Goal: Task Accomplishment & Management: Complete application form

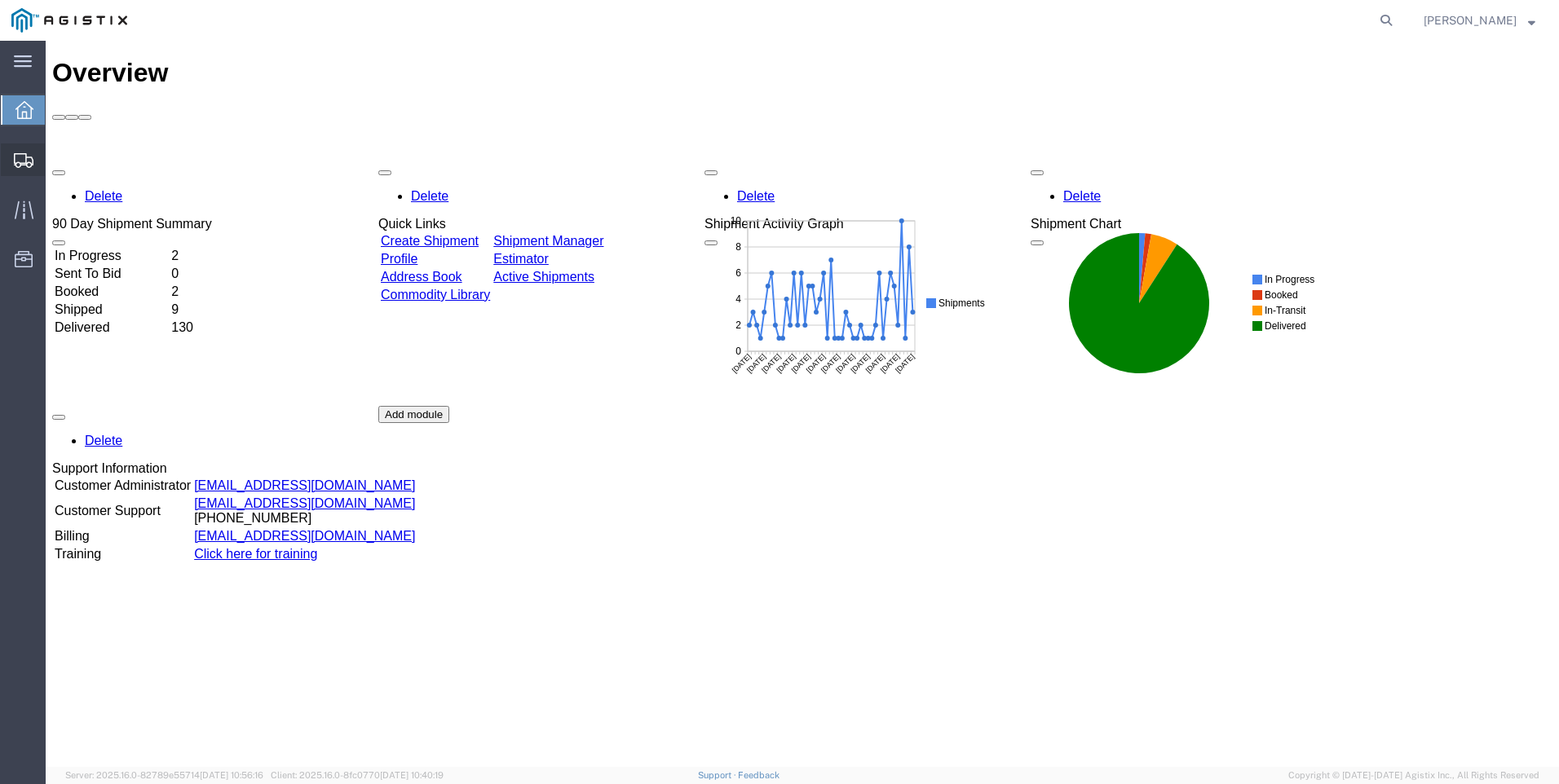
click at [0, 0] on span "Create Shipment" at bounding box center [0, 0] width 0 height 0
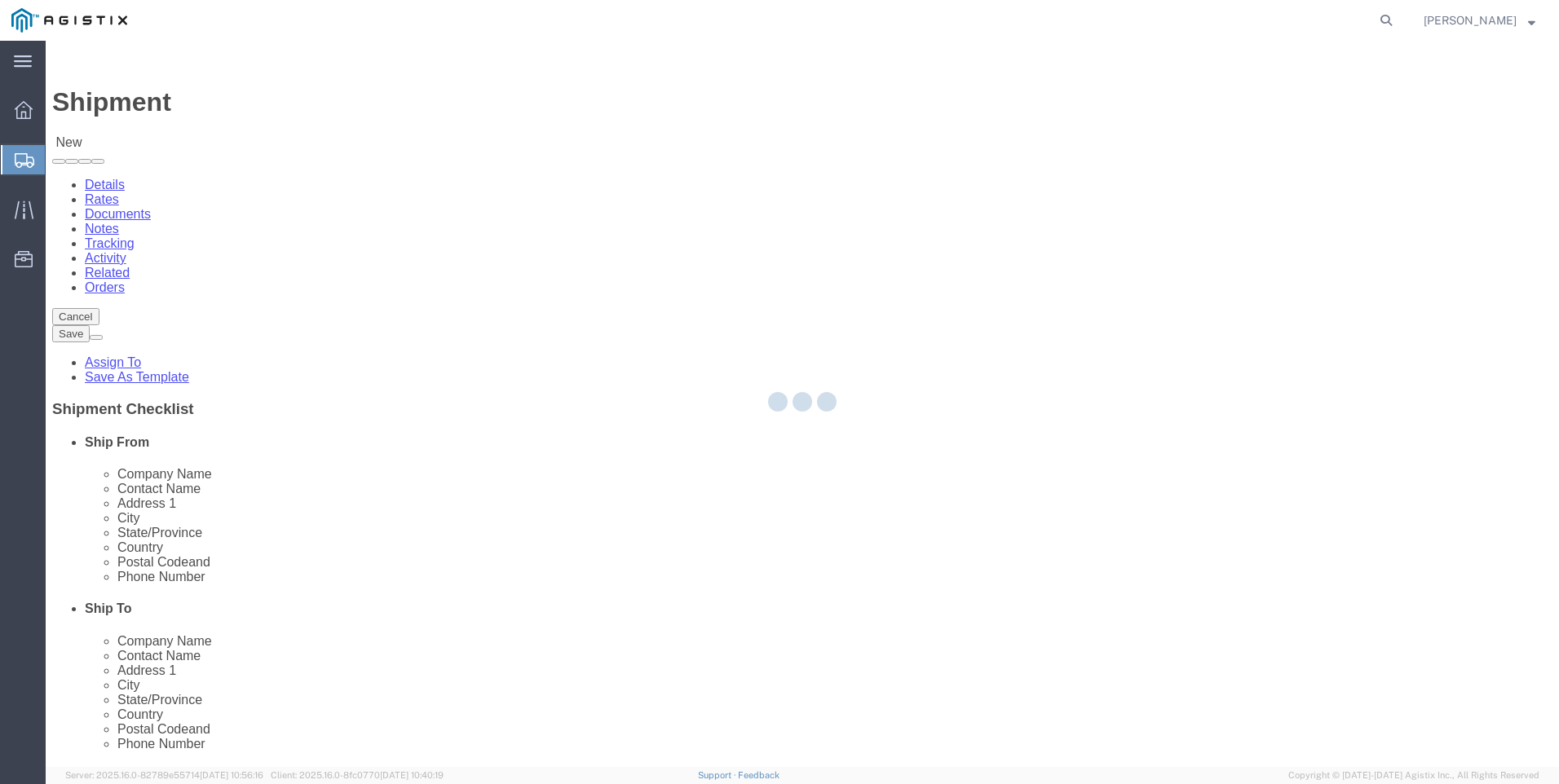
select select
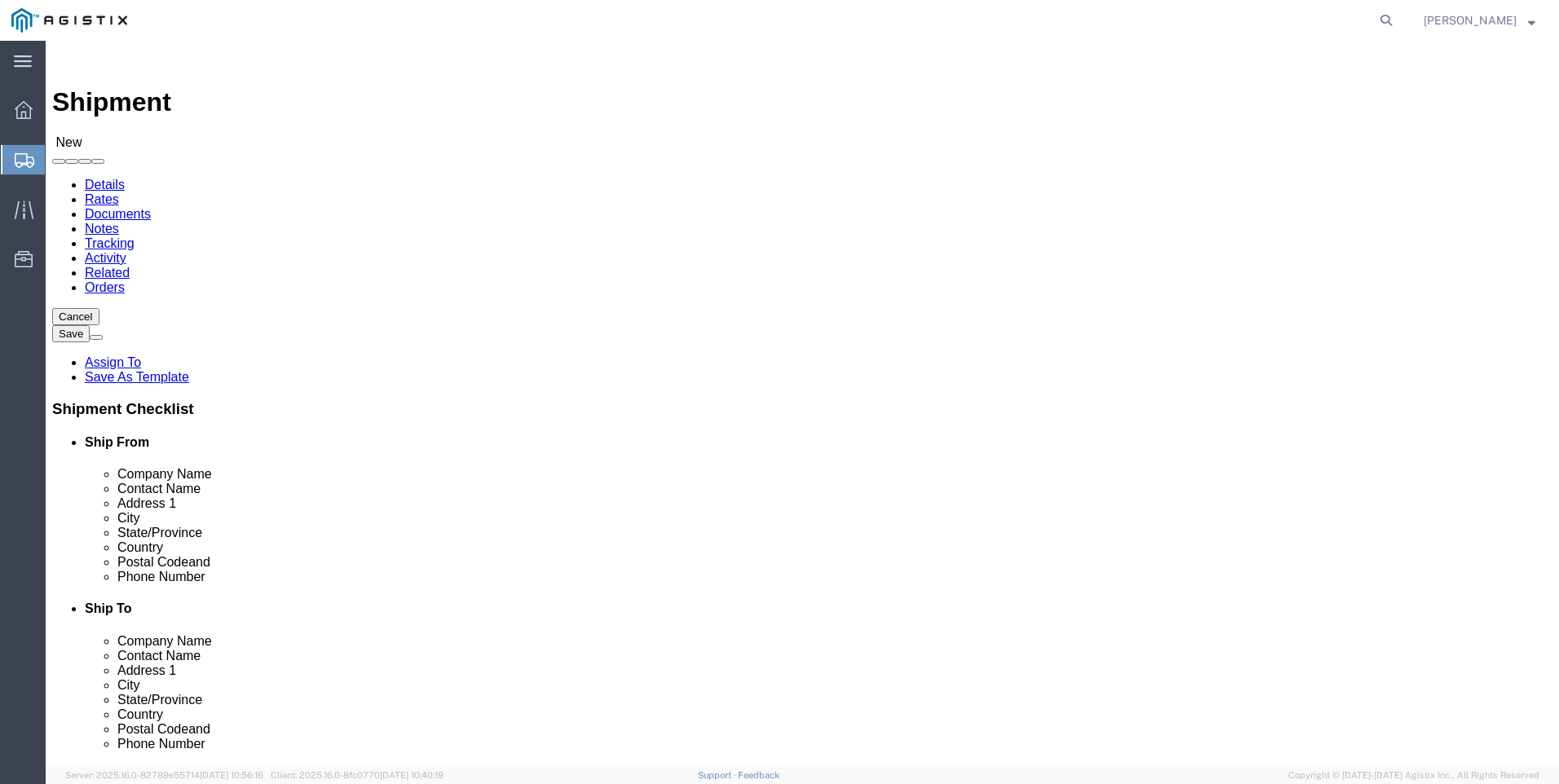
click select "Select PG&E Valmont Industries Inc"
select select "9596"
click select "Select PG&E Valmont Industries Inc"
select select
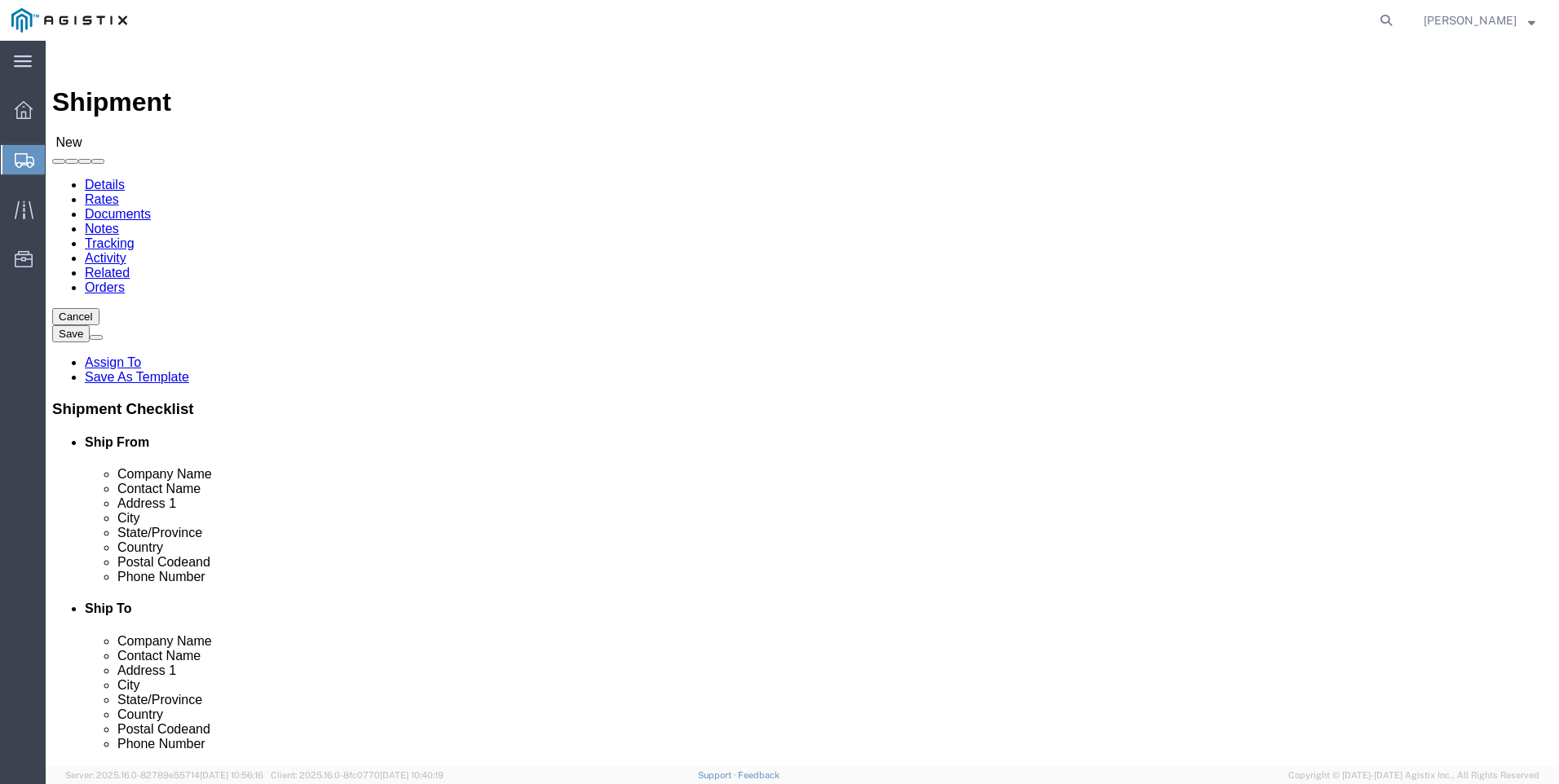
drag, startPoint x: 999, startPoint y: 242, endPoint x: 985, endPoint y: 248, distance: 15.2
click select "Select All Others [GEOGRAPHIC_DATA] [GEOGRAPHIC_DATA] [GEOGRAPHIC_DATA] [GEOGRA…"
select select "23082"
click select "Select All Others [GEOGRAPHIC_DATA] [GEOGRAPHIC_DATA] [GEOGRAPHIC_DATA] [GEOGRA…"
click input "text"
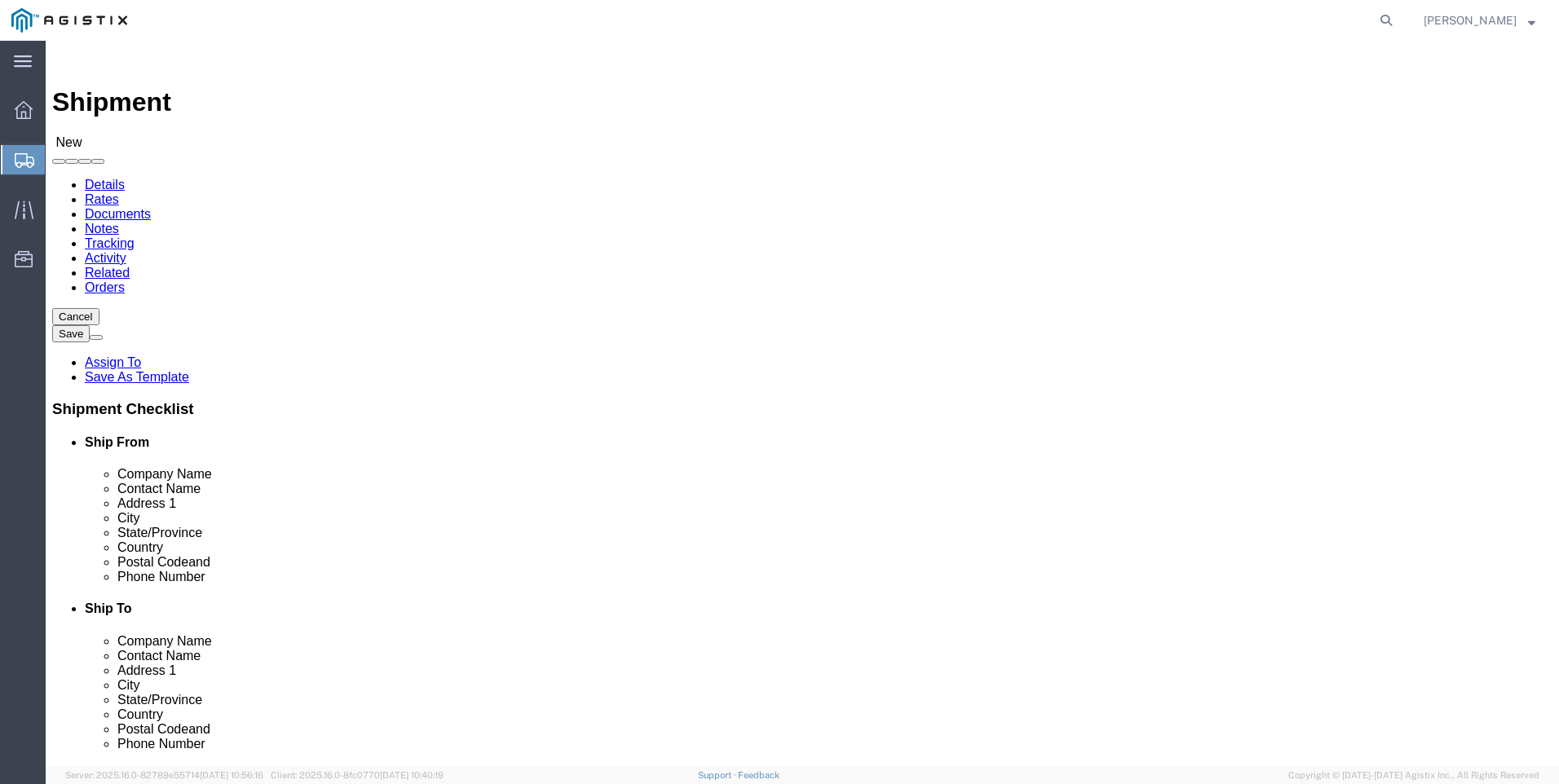
type input "CLAREMORE"
select select "OK"
type input "CLAREMORE"
click input "text"
type input "r"
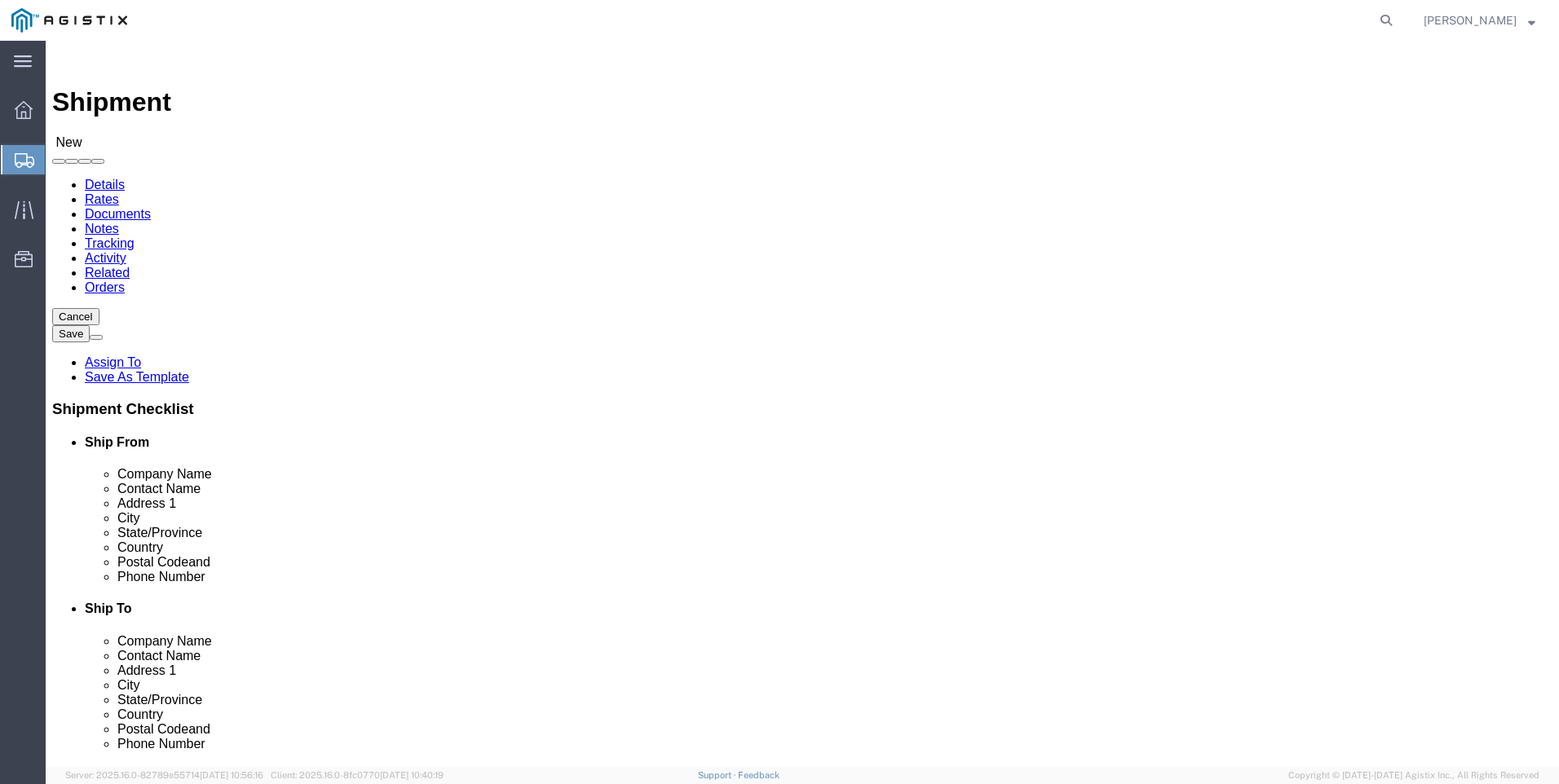
type input "[PERSON_NAME]"
drag, startPoint x: 675, startPoint y: 548, endPoint x: 702, endPoint y: 552, distance: 27.3
click div "Location My Profile Location (OBSOLETE) [PERSON_NAME] SC - GC TRAILER (OBSOLETE…"
type input "CA"
click input "text"
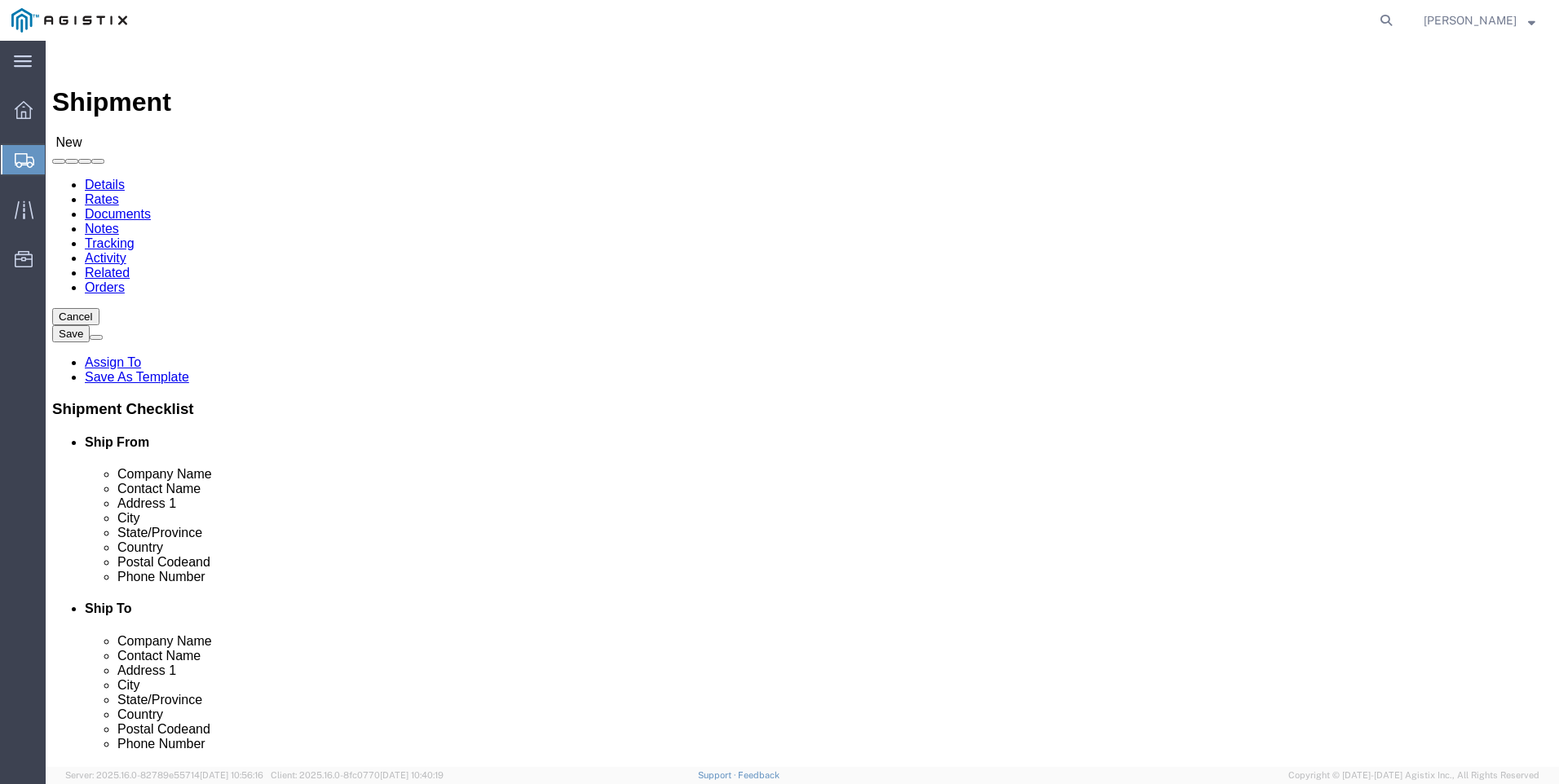
type input "PACIFIC GAS AND ELECTRIC"
click div "Location My Profile Location (OBSOLETE) [PERSON_NAME] SC - GC TRAILER (OBSOLETE…"
click input "text"
type input "[PERSON_NAME]"
click input "text"
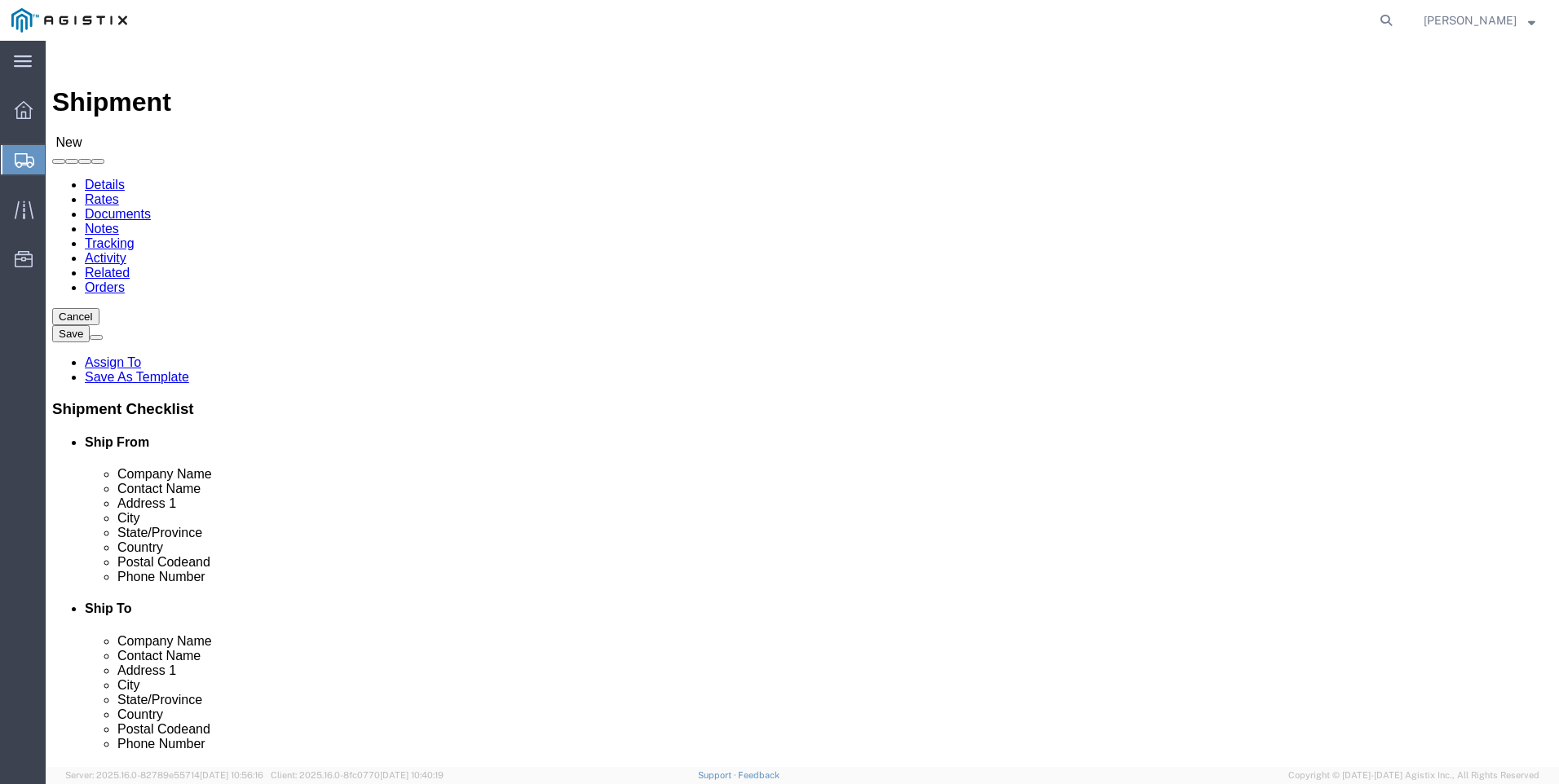
type input "40.6406577, 122.3636698"
click input "text"
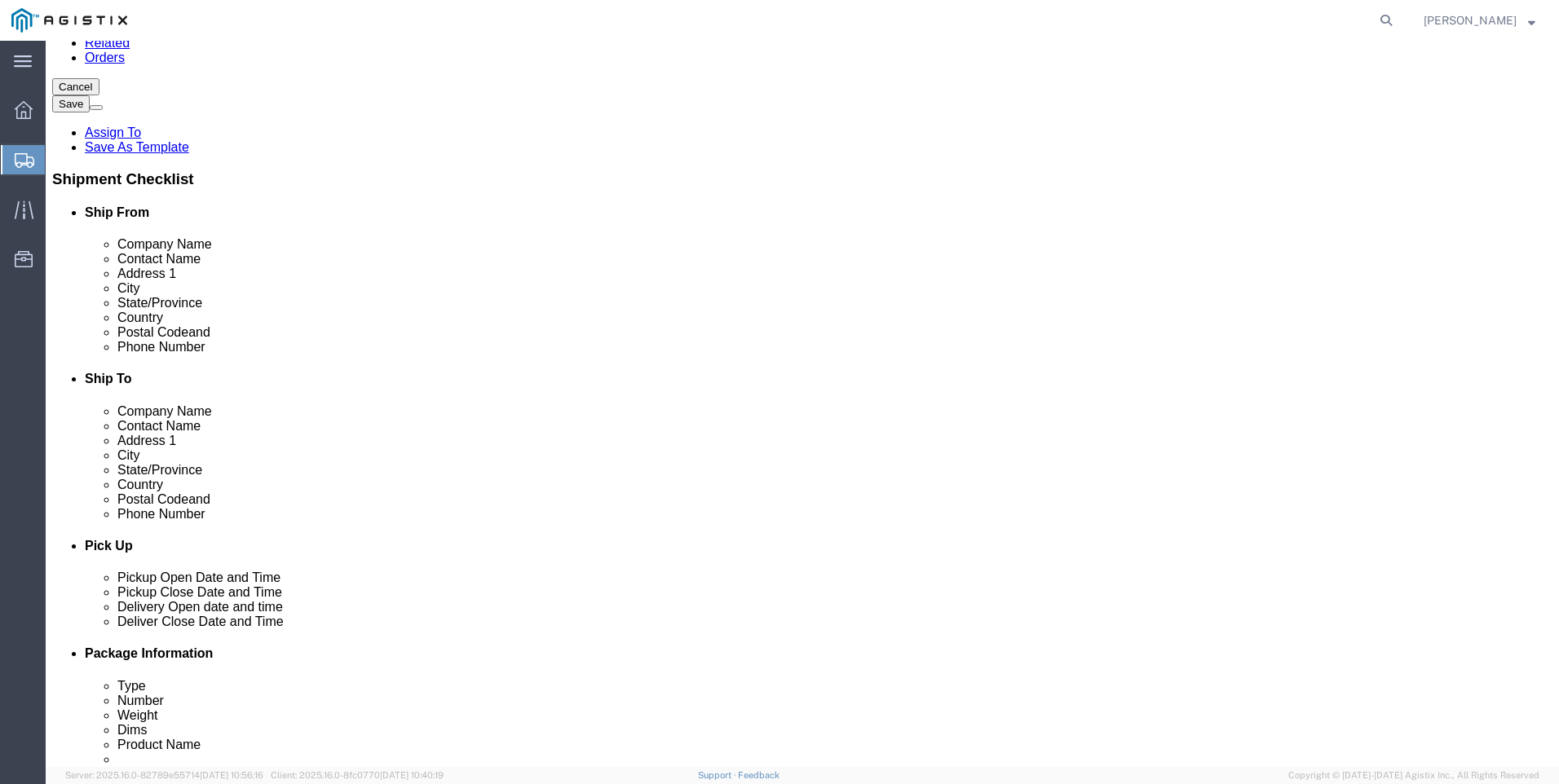
scroll to position [244, 0]
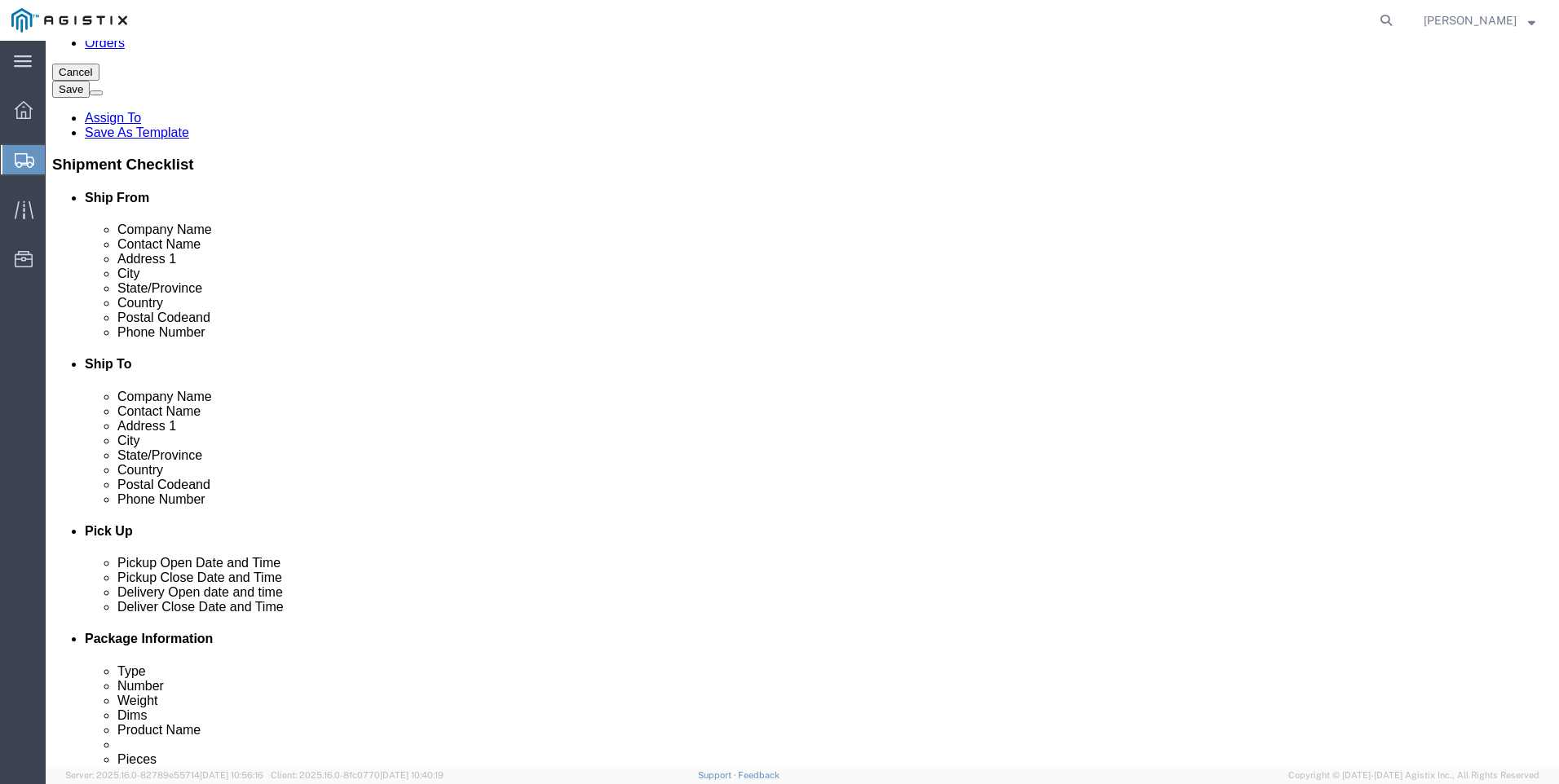
click input "Postal Code"
type input "96003"
click input "text"
type input "5109195764"
click div "ADDITIONAL INFORMATION"
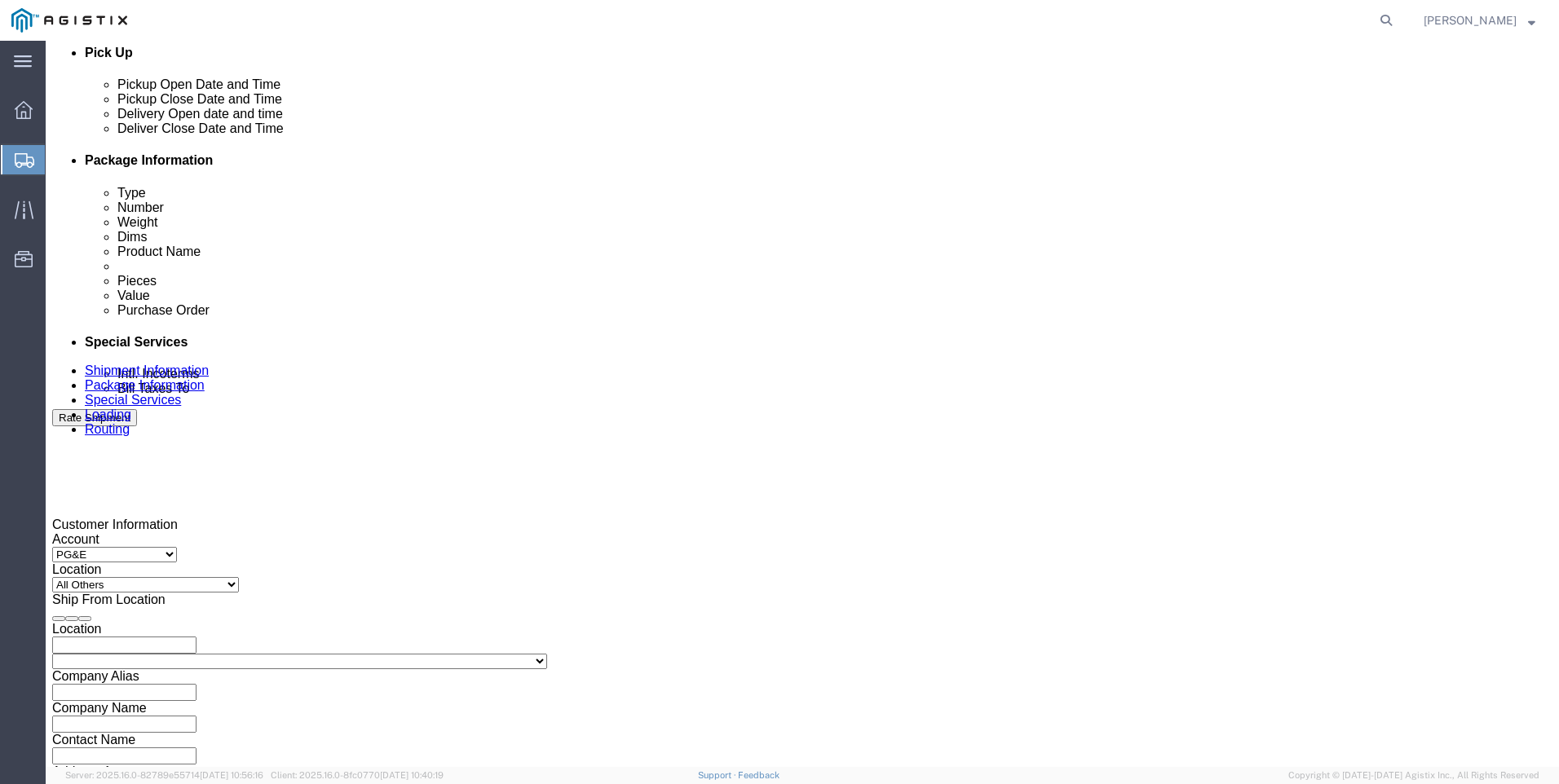
scroll to position [734, 0]
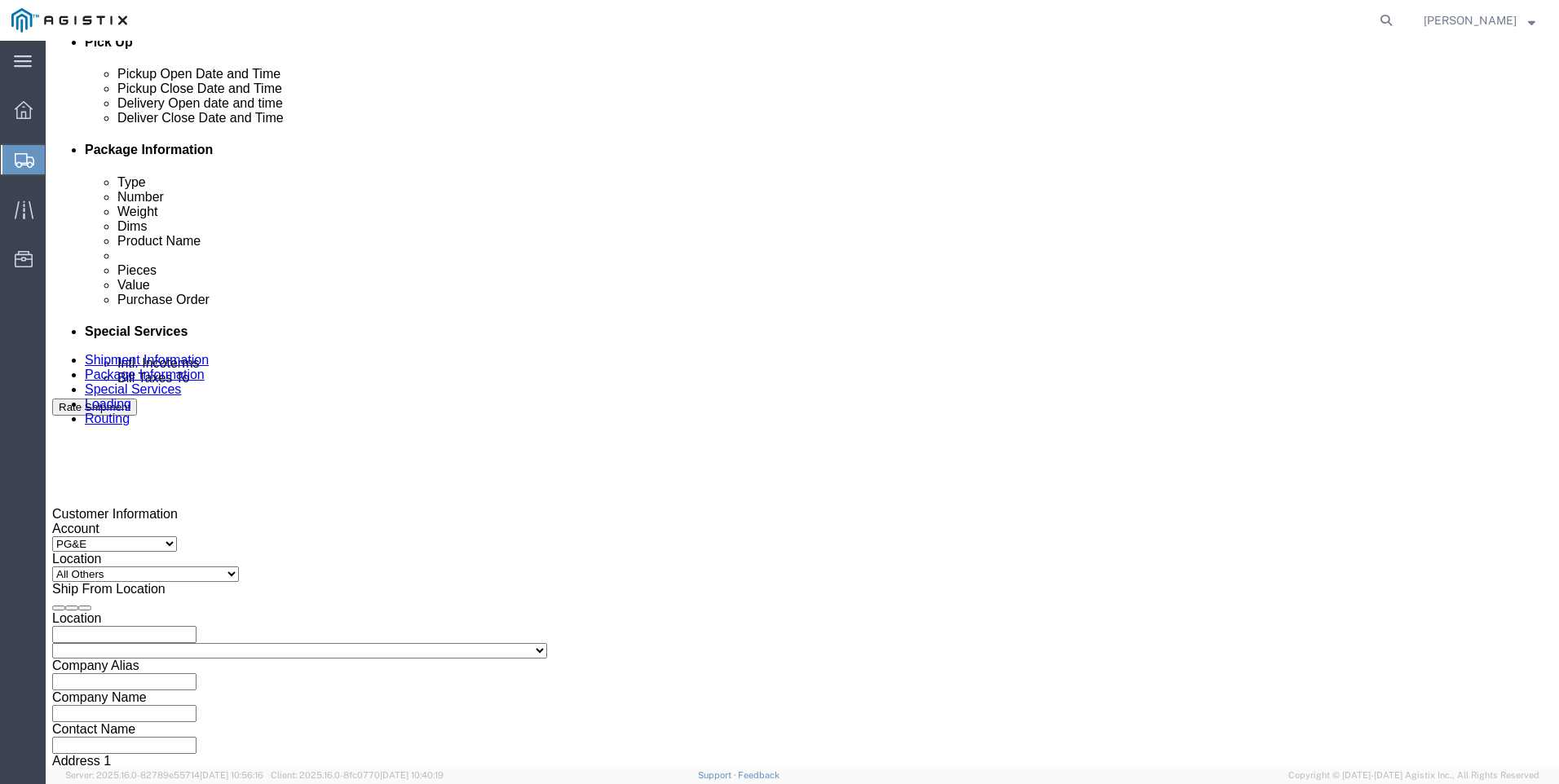
click div "[DATE] 3:00 PM"
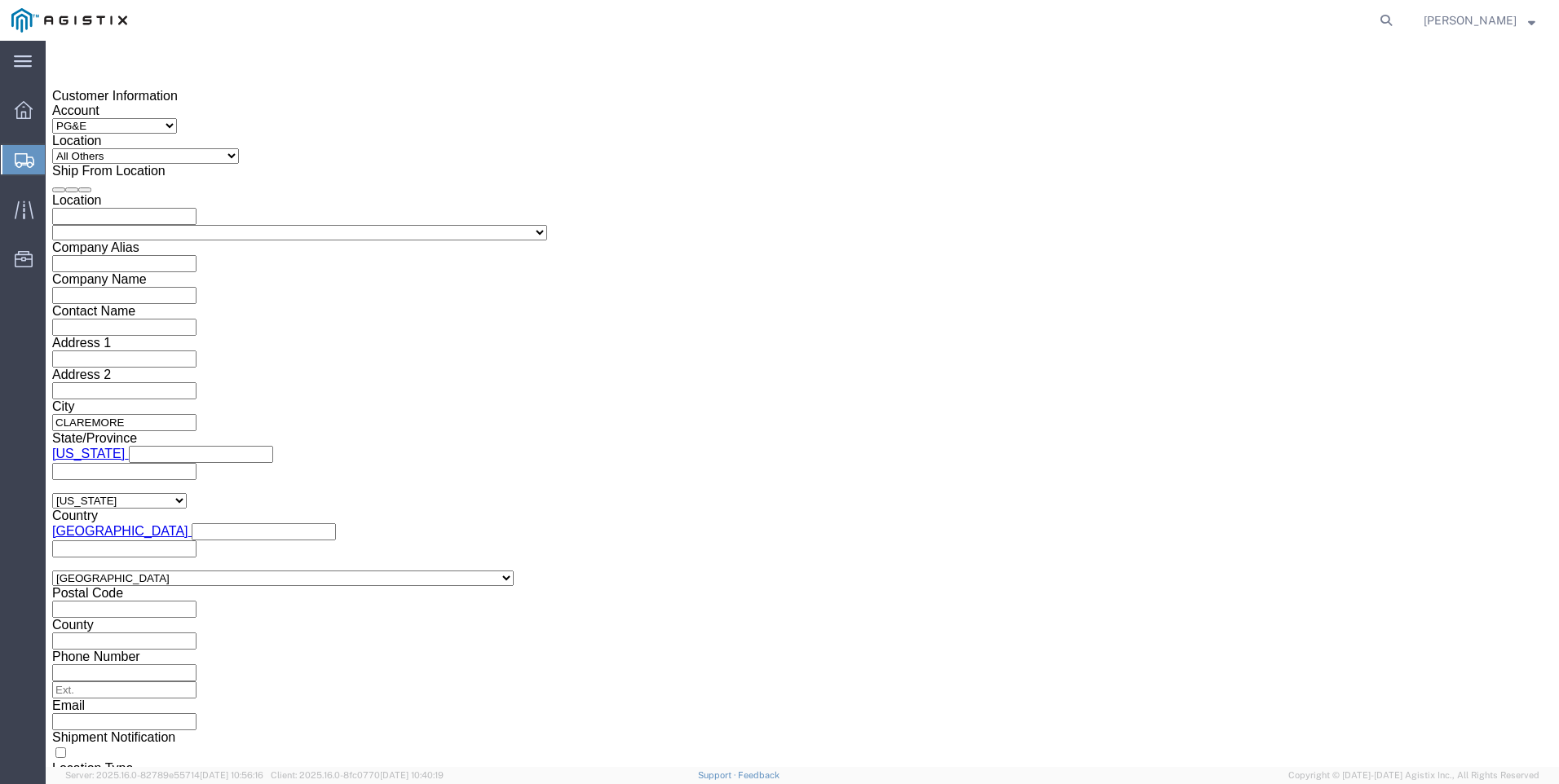
click button "Apply"
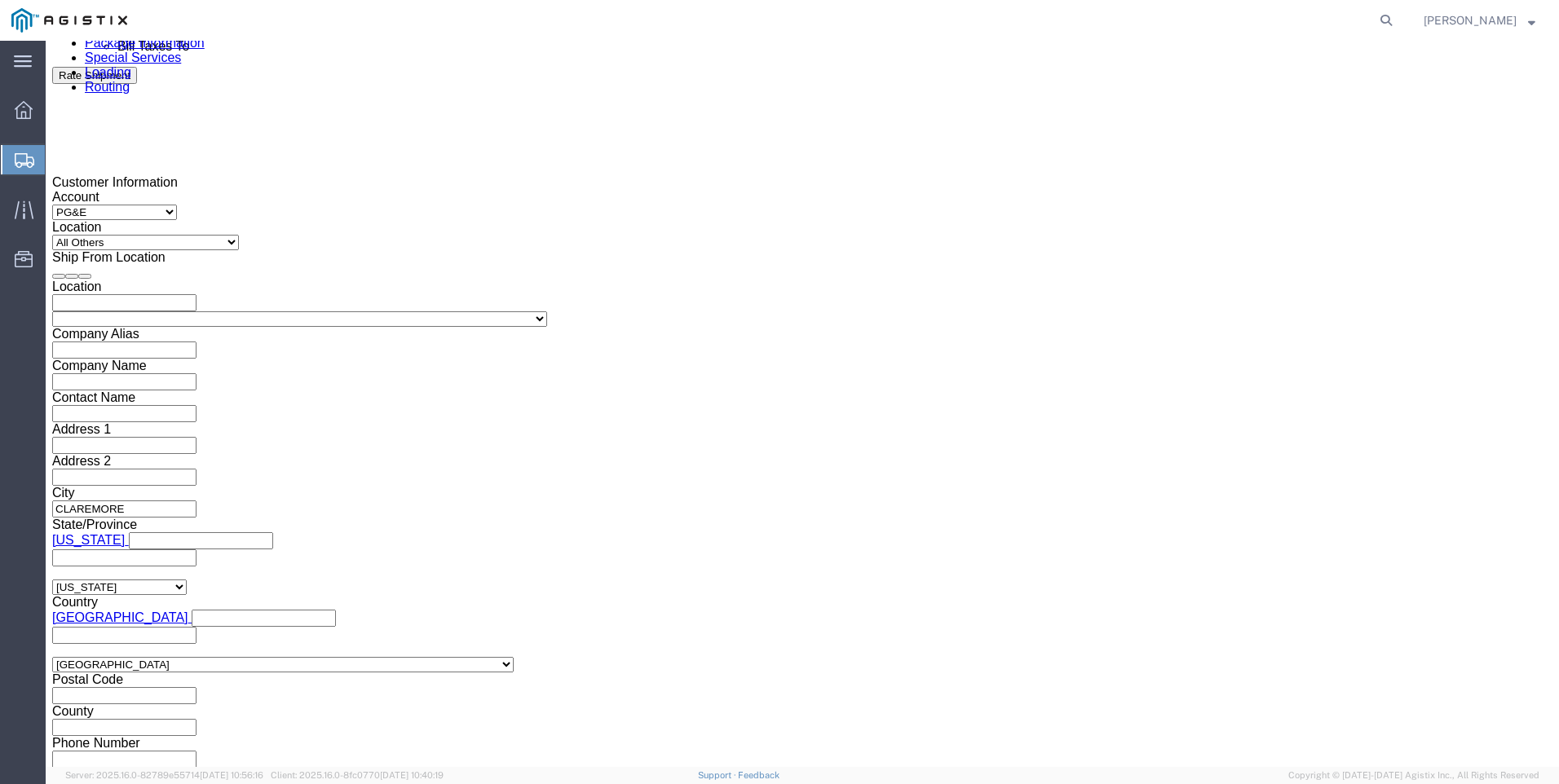
scroll to position [989, 0]
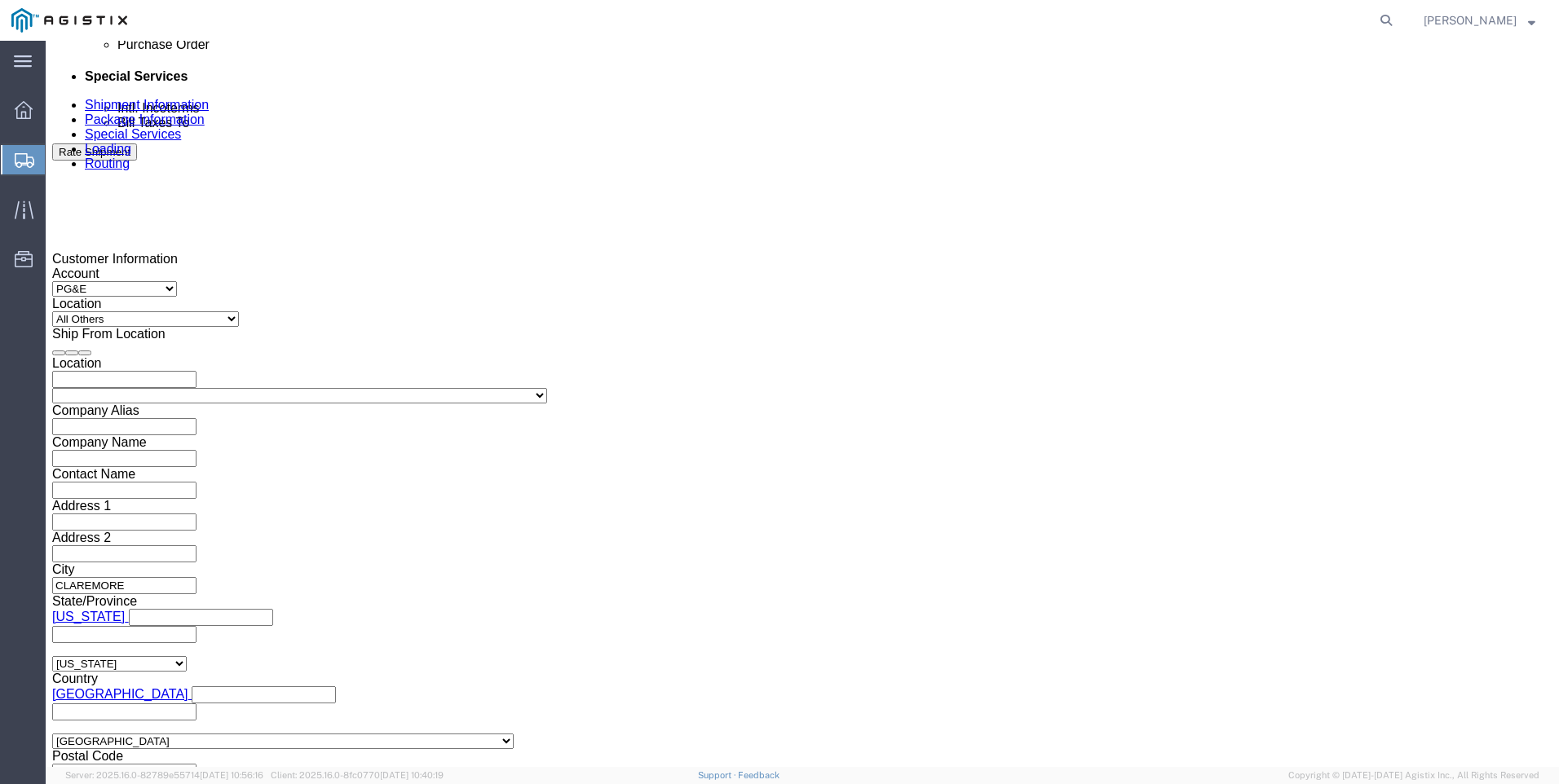
click div
click button "Apply"
click div
click button "Apply"
click input "text"
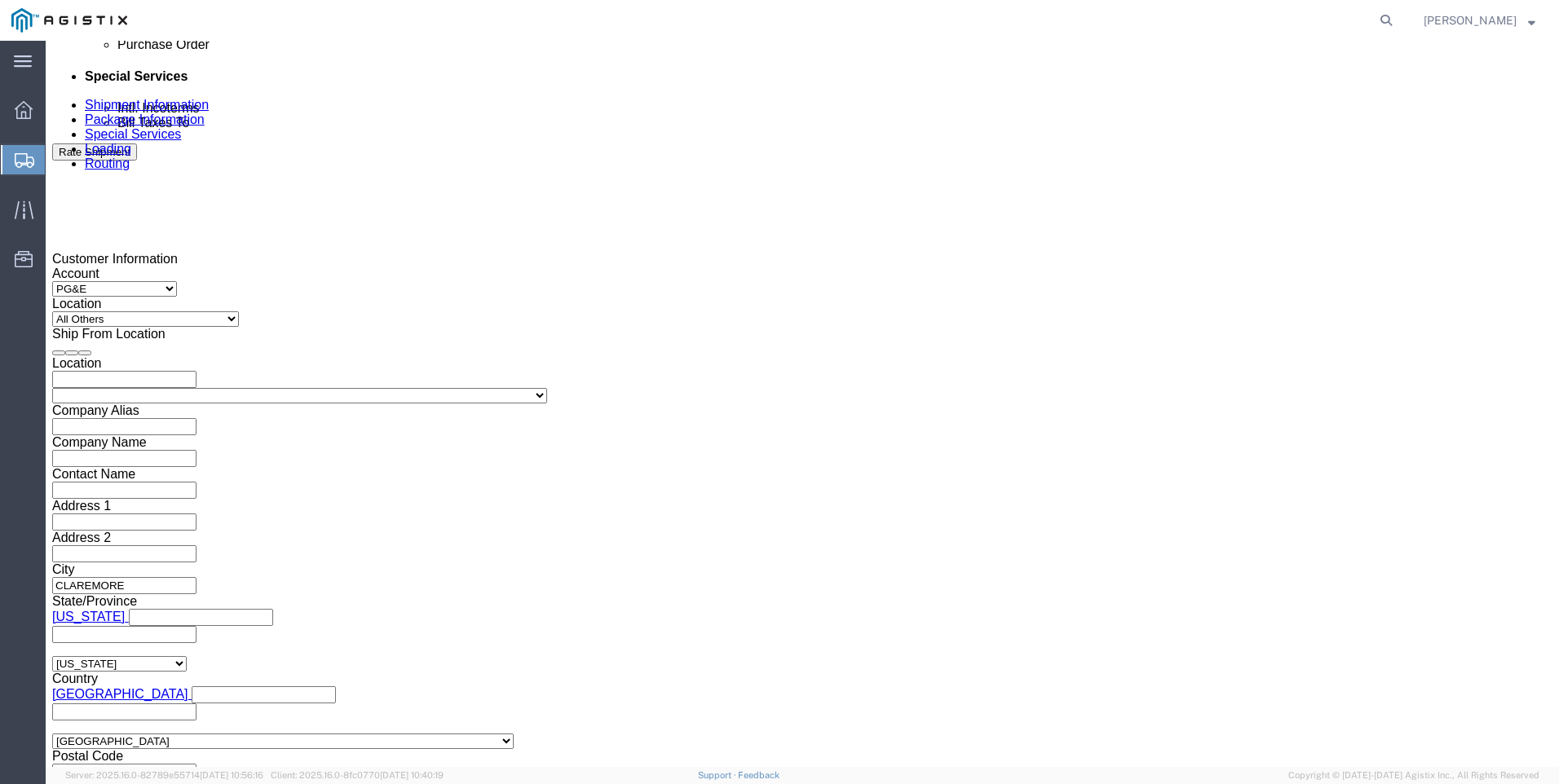
type input "2701133123"
select select "BOL"
type input "900241440"
select select "JOBNUM"
type input "632346-1-1"
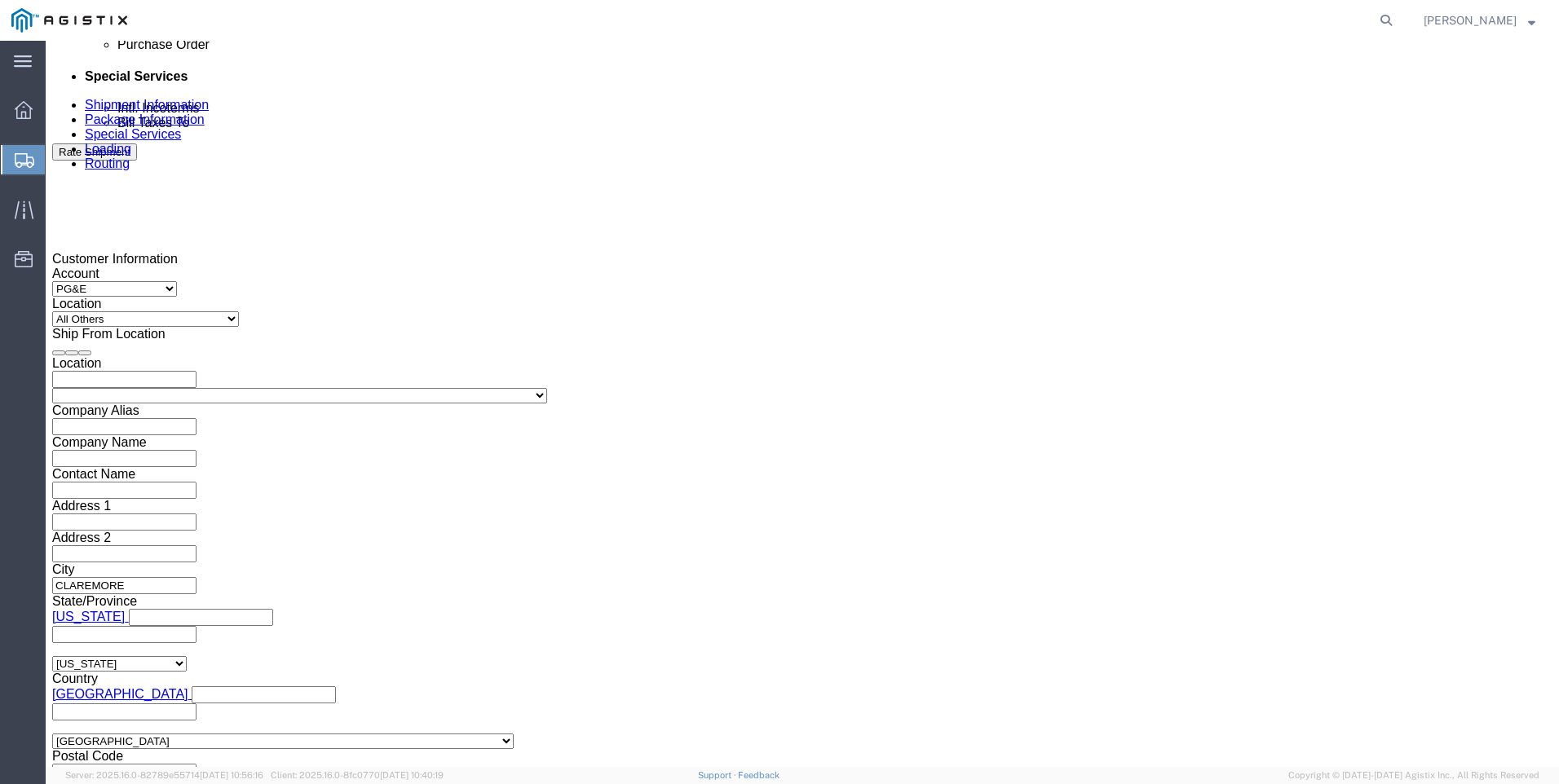
click h3 "Leg 1"
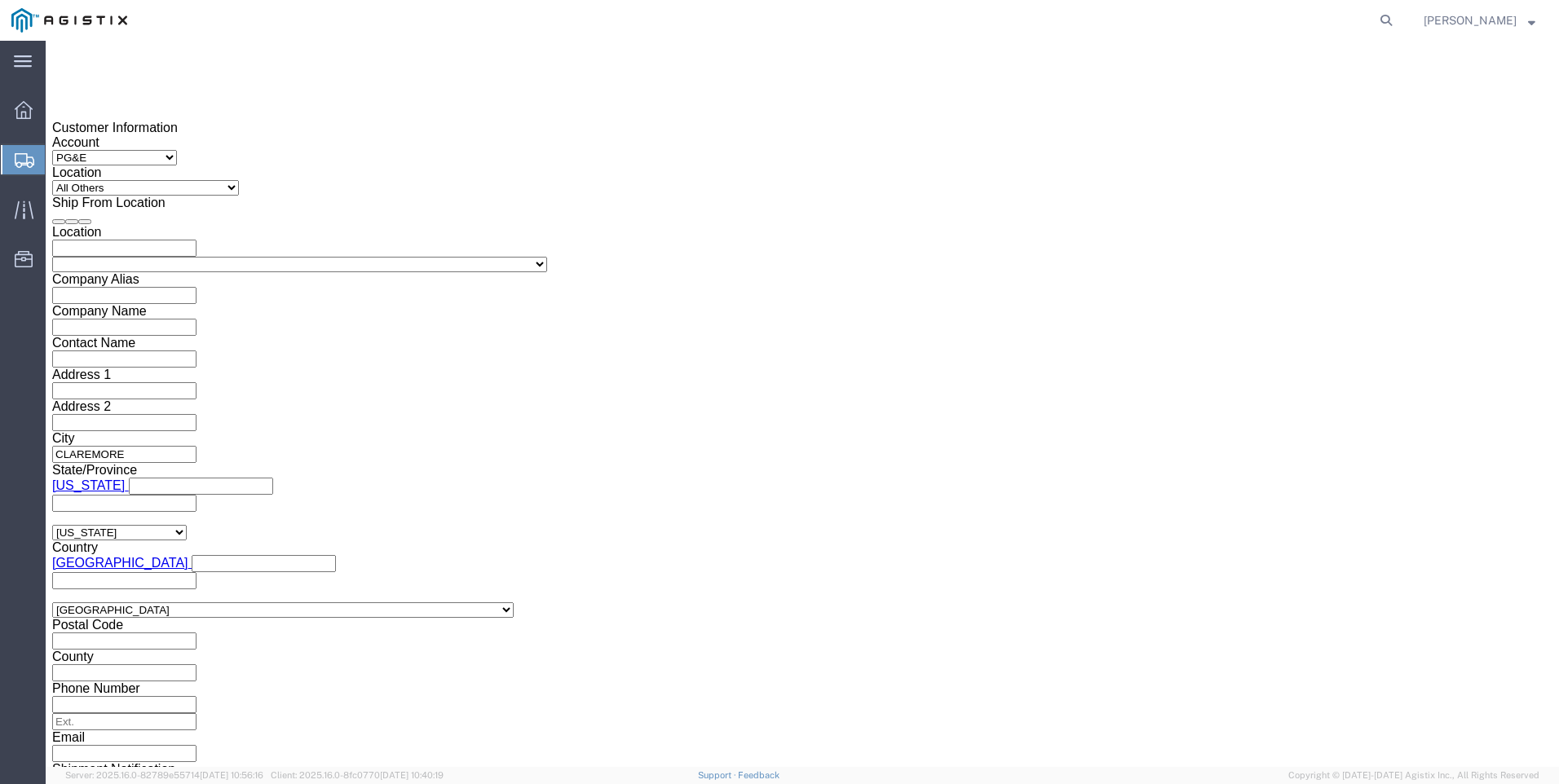
scroll to position [1152, 0]
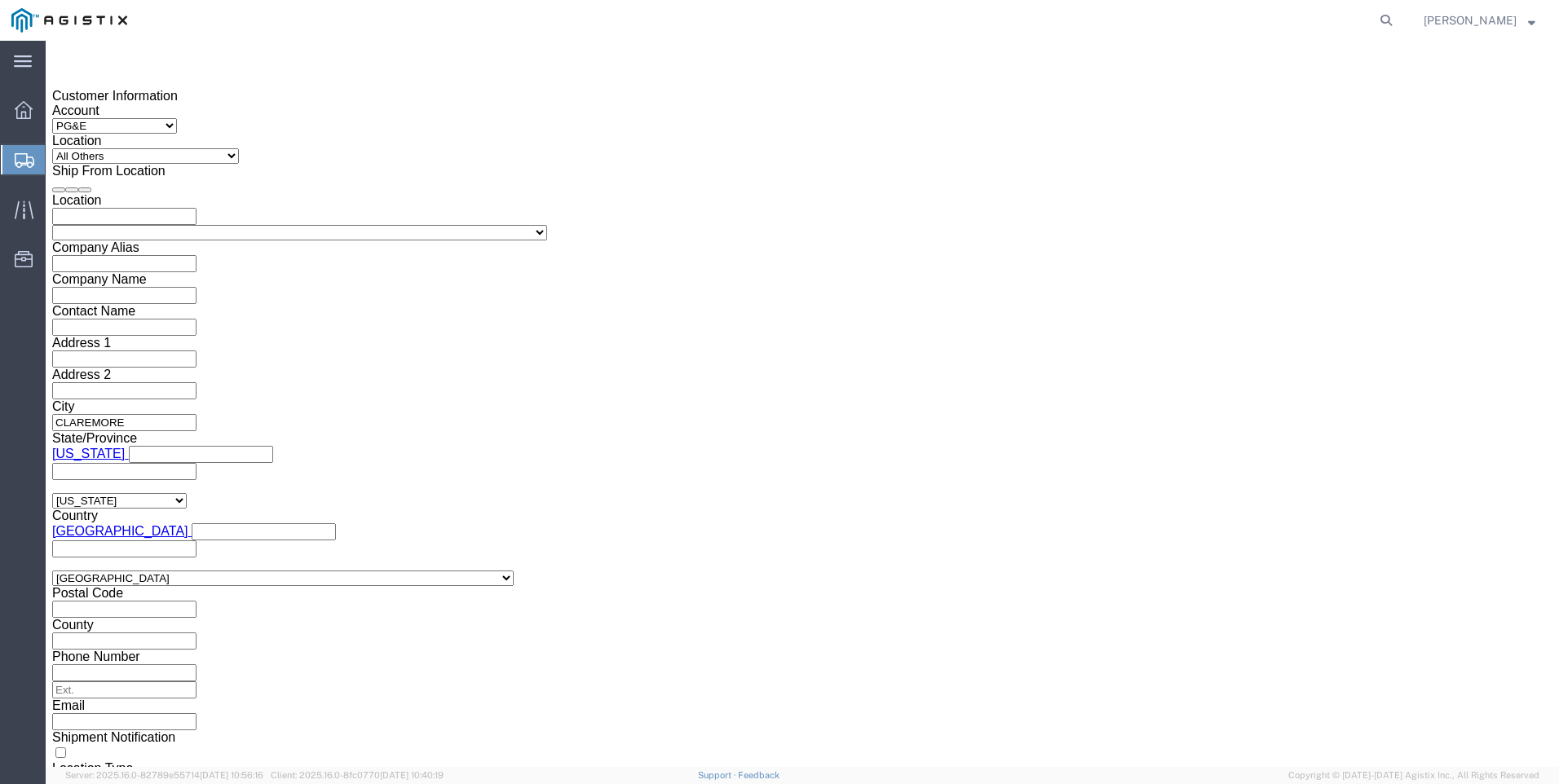
click button "Continue"
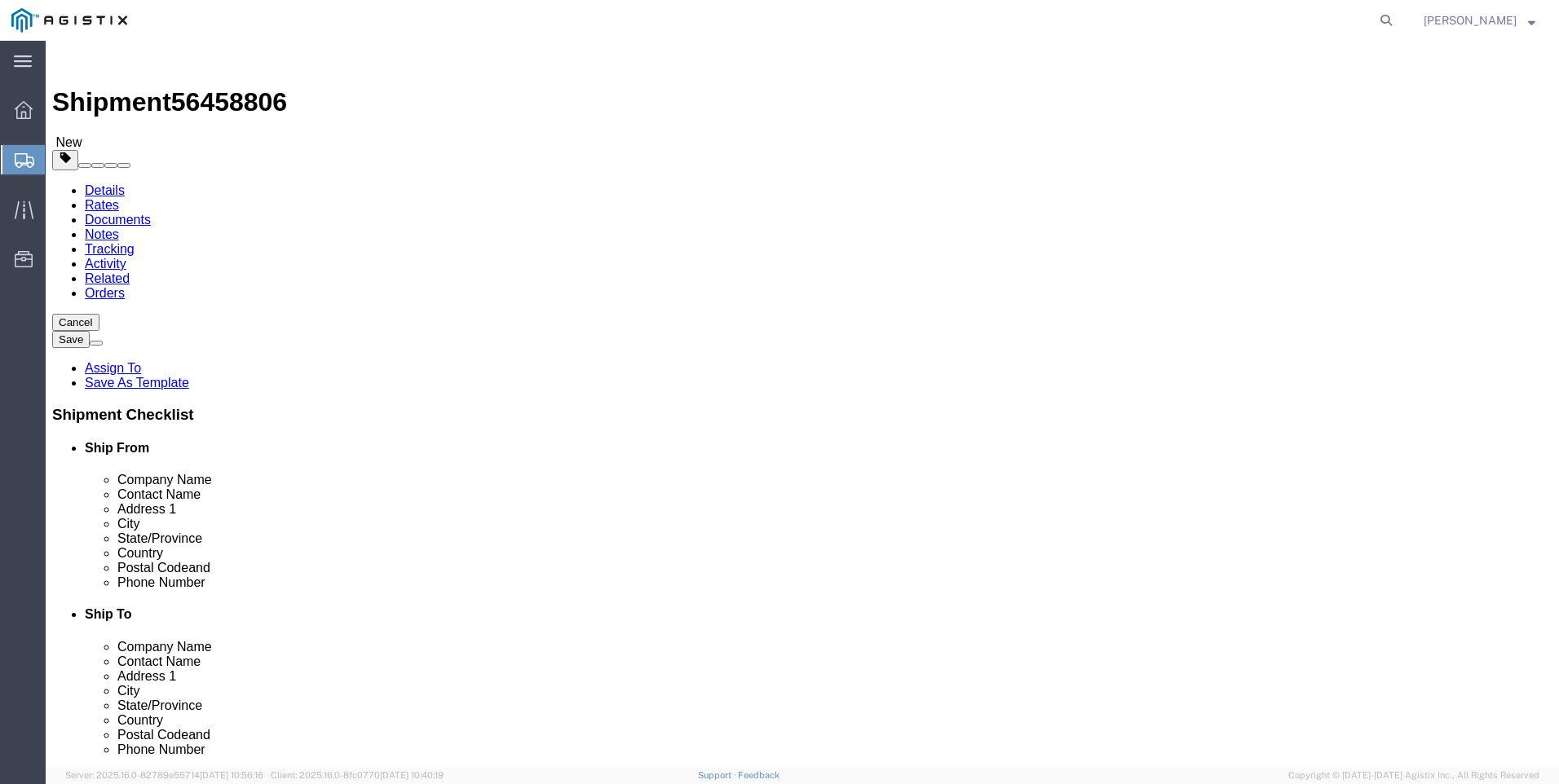
click select "Select Bulk Bundle(s) Cardboard Box(es) Carton(s) Crate(s) Drum(s) (Fiberboard)…"
select select "NKCR"
click select "Select Bulk Bundle(s) Cardboard Box(es) Carton(s) Crate(s) Drum(s) (Fiberboard)…"
click input "text"
type input "42"
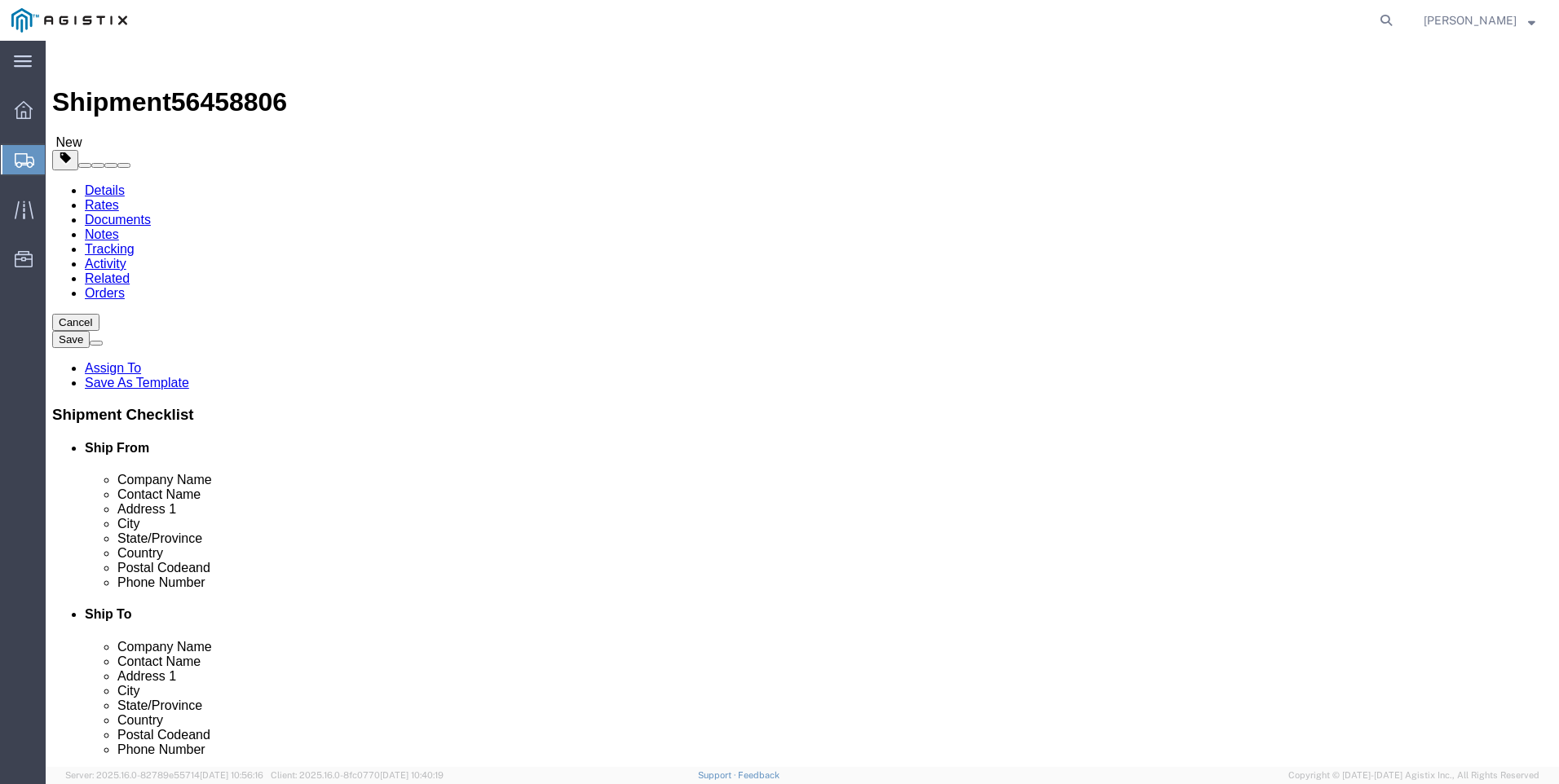
click select "Select cm ft in"
select select "FT"
click select "Select cm ft in"
click input "text"
click input "42"
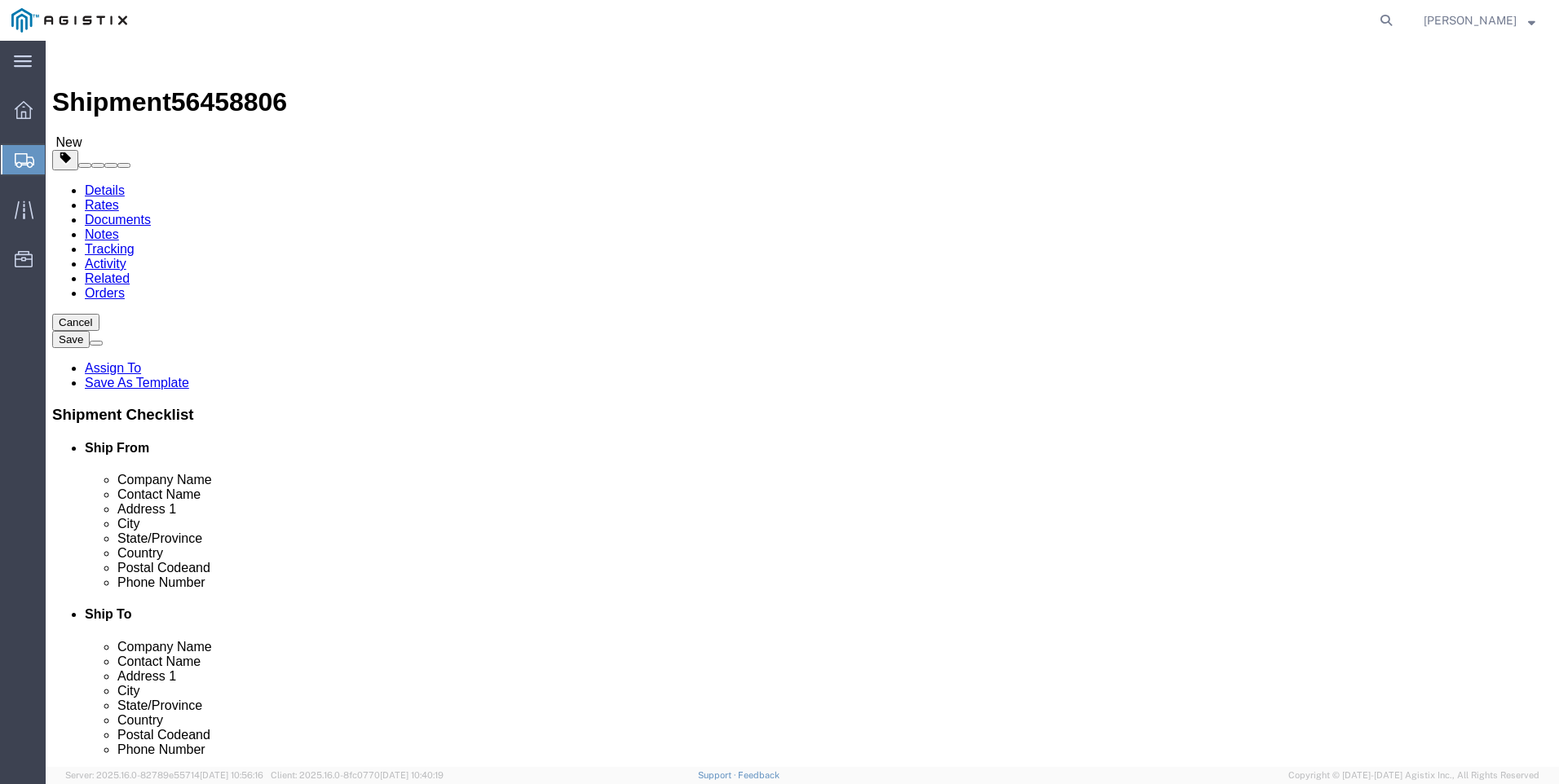
click input "42"
type input "42"
type input "8"
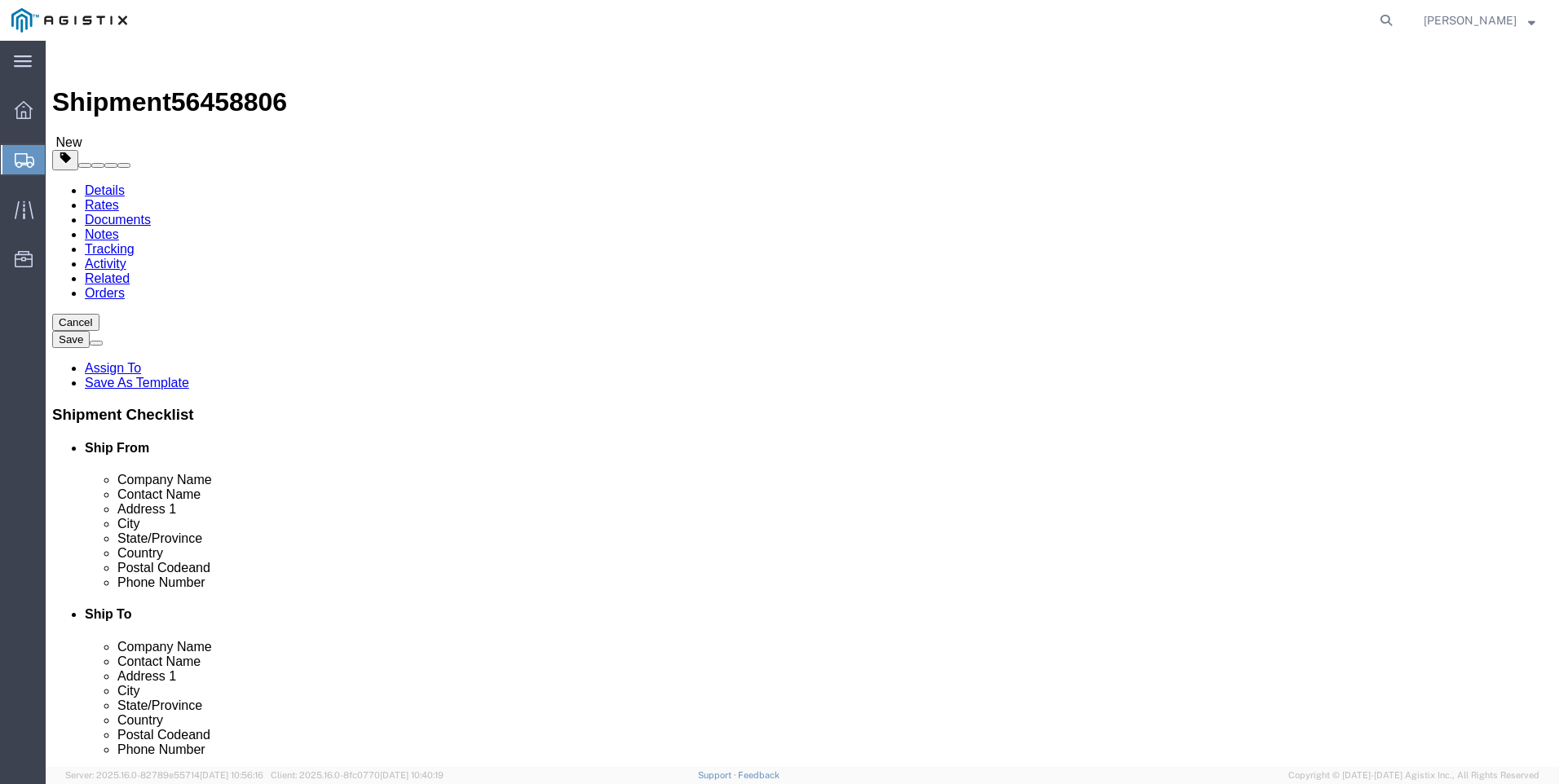
click input "0.00"
type input "2740"
click link "Add Content"
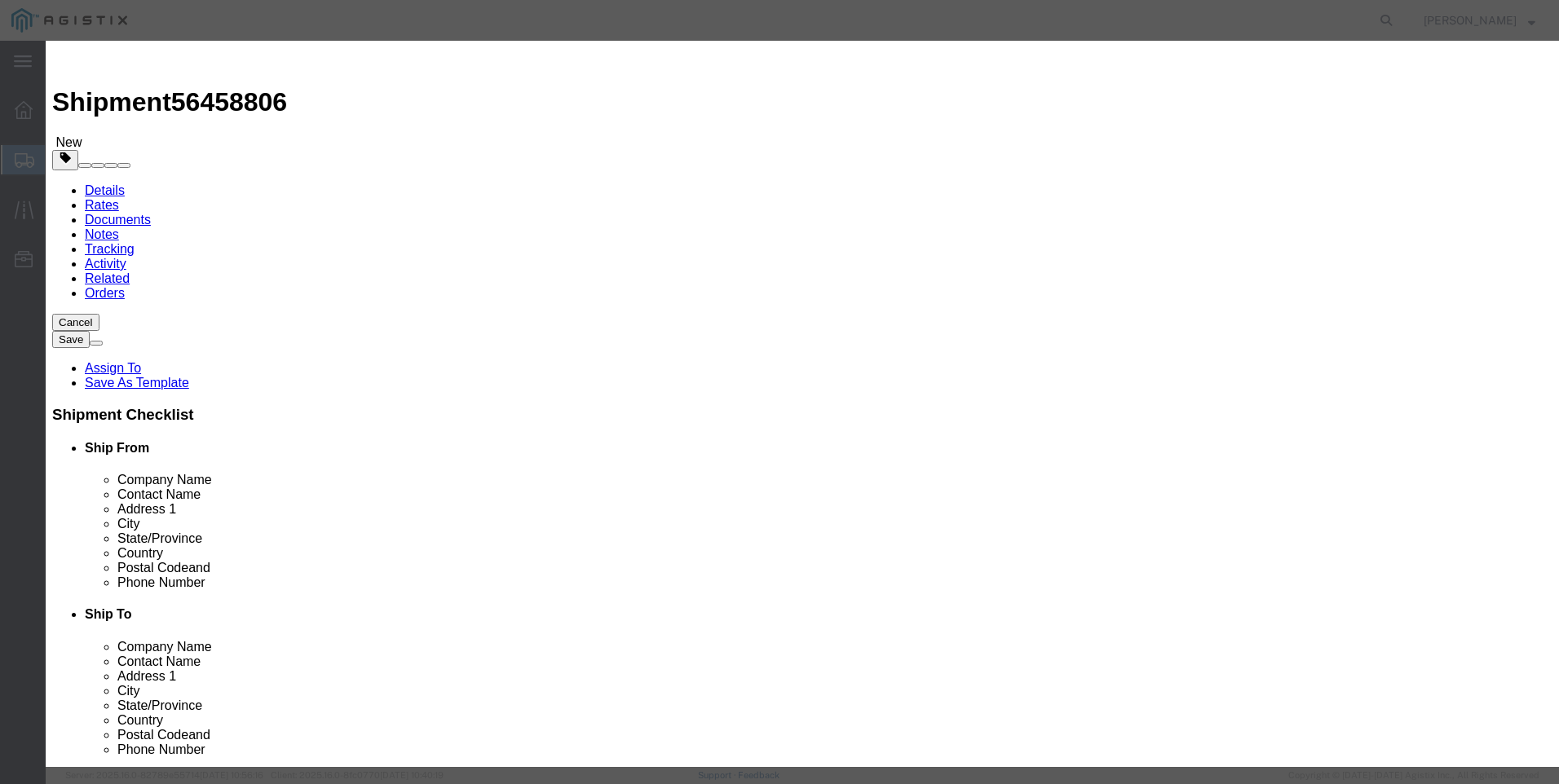
click input "text"
type input "UTILITY POLE"
type input "1"
select select "USD"
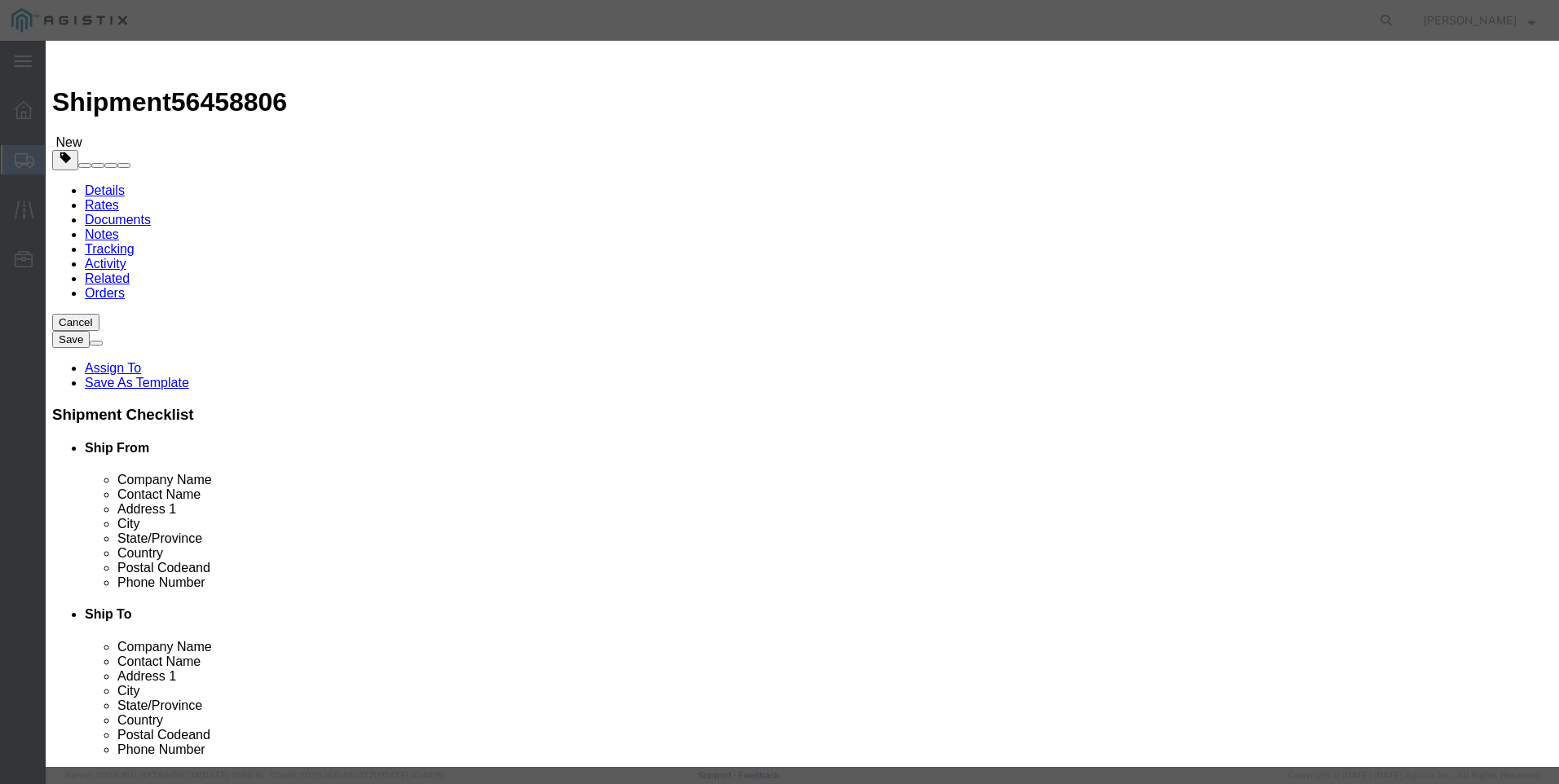
click select "Select 50 55 60 65 70 85 92.5 100 125 175 250 300 400"
select select "100"
click select "Select 50 55 60 65 70 85 92.5 100 125 175 250 300 400"
click button "Save & Close"
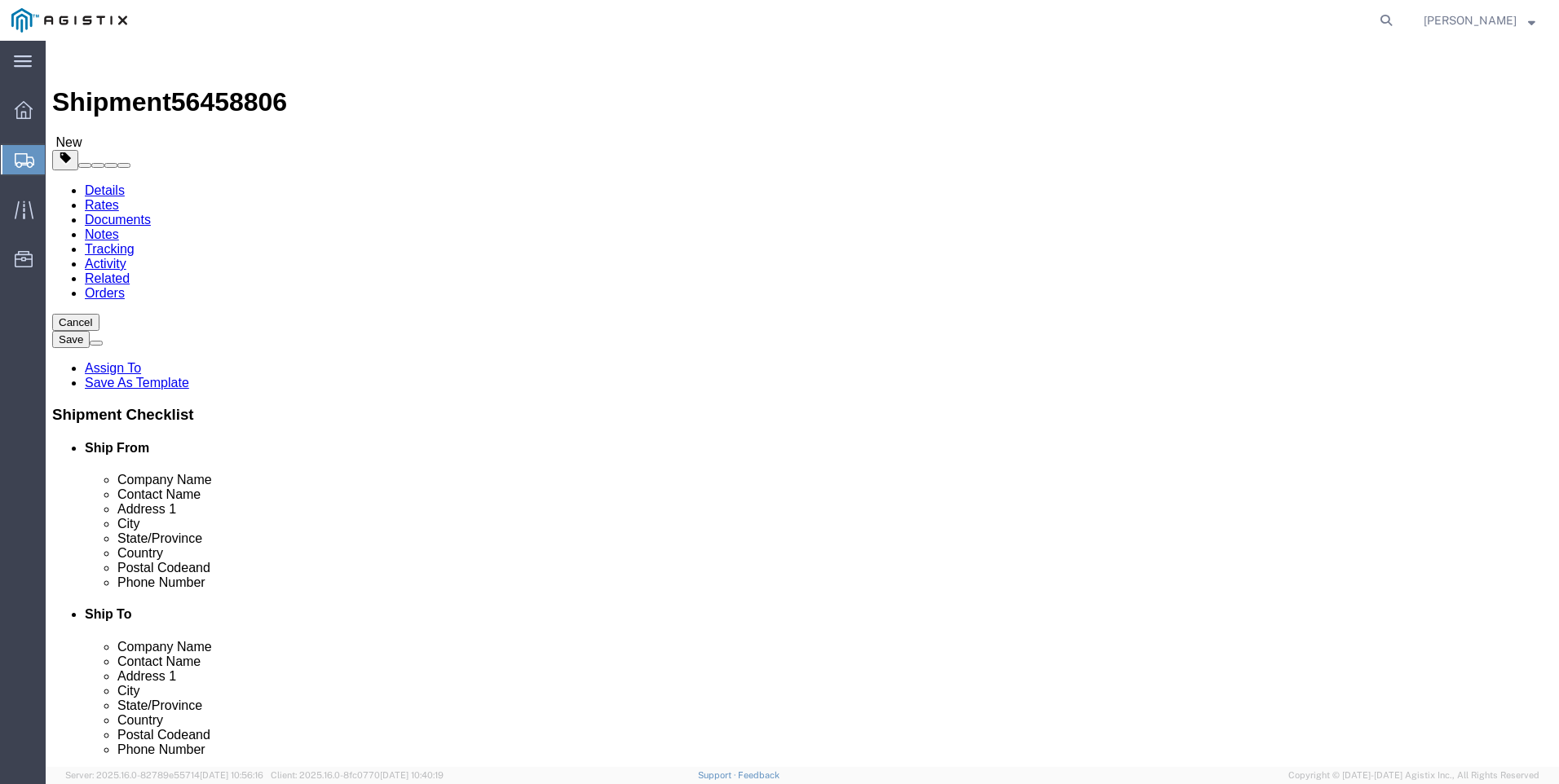
click button "Rate Shipment"
